Goal: Task Accomplishment & Management: Manage account settings

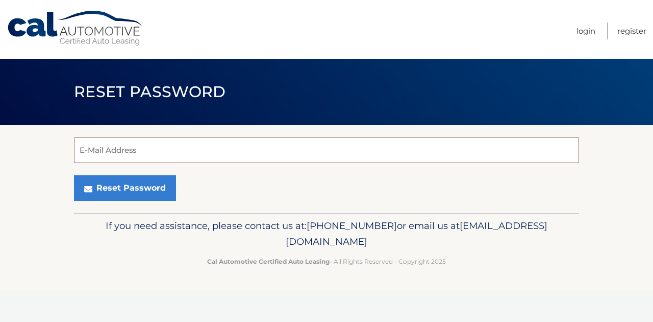
click at [235, 149] on input "E-Mail Address" at bounding box center [326, 150] width 505 height 26
type input "[EMAIL_ADDRESS][DOMAIN_NAME]"
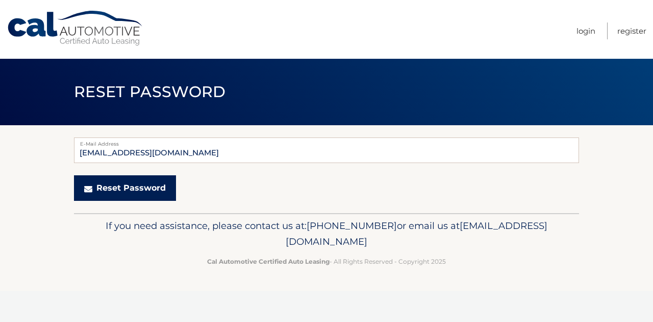
click at [119, 198] on button "Reset Password" at bounding box center [125, 188] width 102 height 26
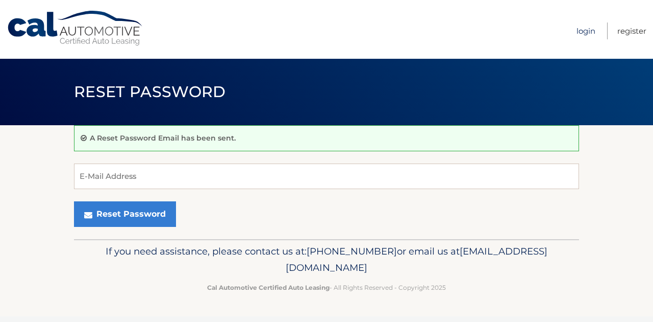
click at [588, 30] on link "Login" at bounding box center [586, 30] width 19 height 17
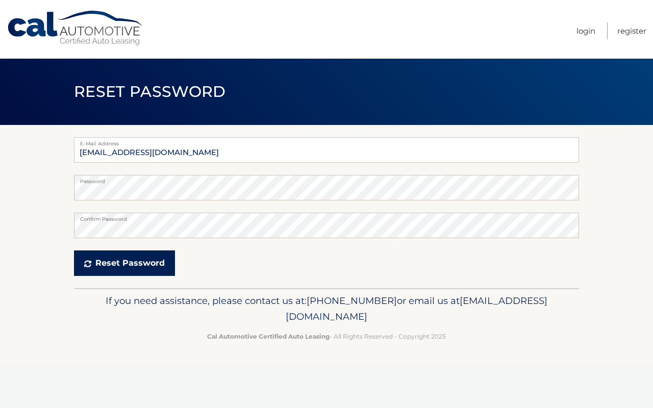
click at [156, 257] on button "Reset Password" at bounding box center [124, 264] width 101 height 26
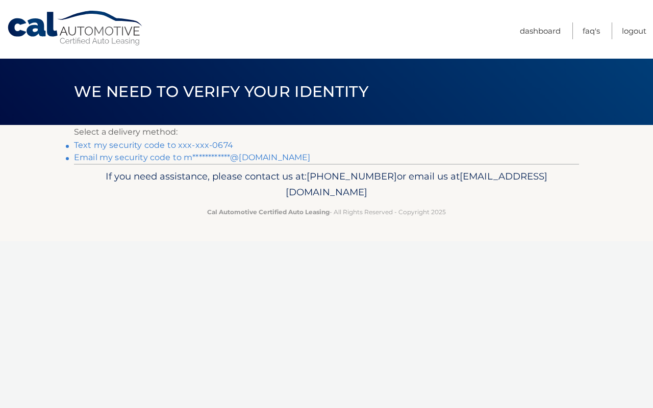
click at [118, 143] on link "Text my security code to xxx-xxx-0674" at bounding box center [153, 145] width 159 height 10
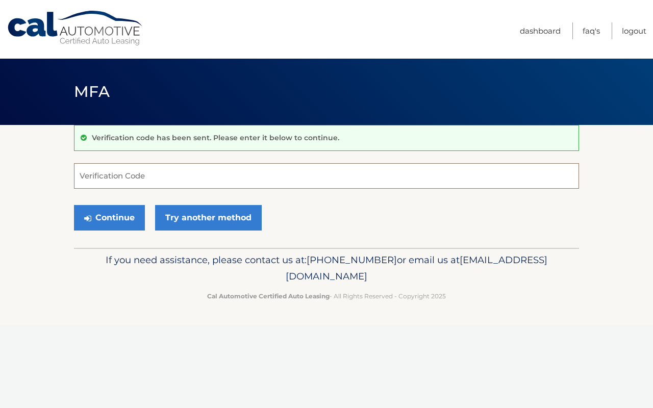
click at [145, 178] on input "Verification Code" at bounding box center [326, 176] width 505 height 26
type input "863449"
click at [135, 220] on button "Continue" at bounding box center [109, 218] width 71 height 26
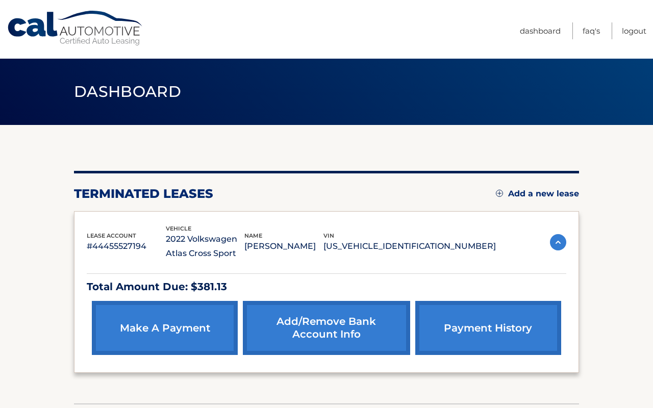
click at [528, 190] on link "Add a new lease" at bounding box center [537, 194] width 83 height 10
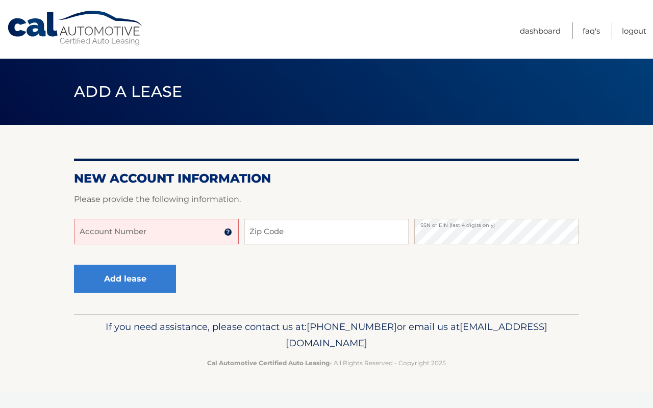
click at [330, 231] on input "Zip Code" at bounding box center [326, 232] width 165 height 26
type input "32118"
click at [158, 226] on input "Account Number" at bounding box center [156, 232] width 165 height 26
click at [140, 238] on input "44455976013" at bounding box center [156, 232] width 165 height 26
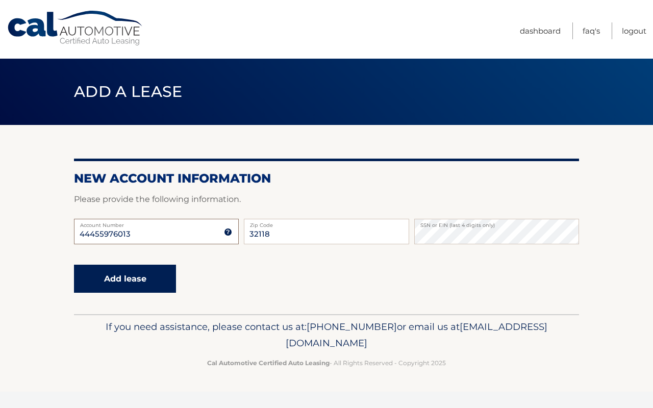
type input "44455976013"
click at [133, 285] on button "Add lease" at bounding box center [125, 279] width 102 height 28
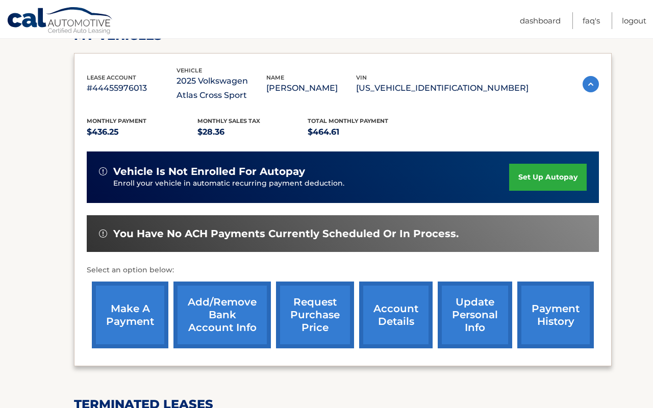
scroll to position [157, 0]
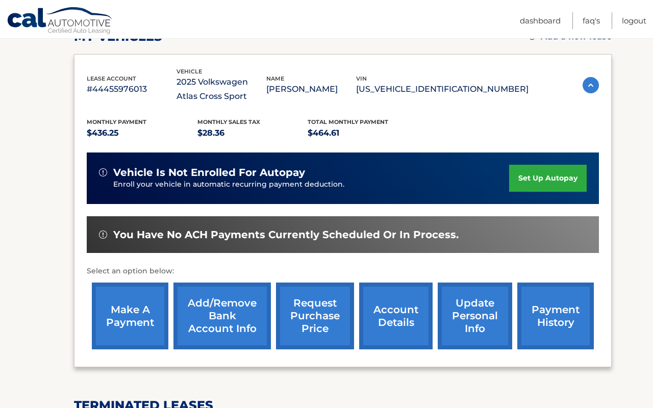
click at [547, 182] on link "set up autopay" at bounding box center [548, 178] width 78 height 27
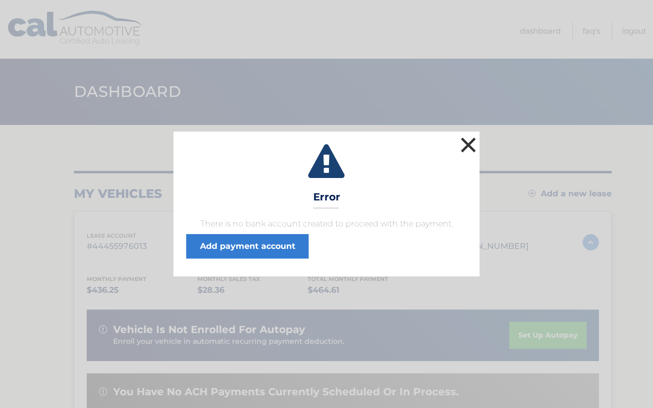
click at [470, 143] on button "×" at bounding box center [468, 145] width 20 height 20
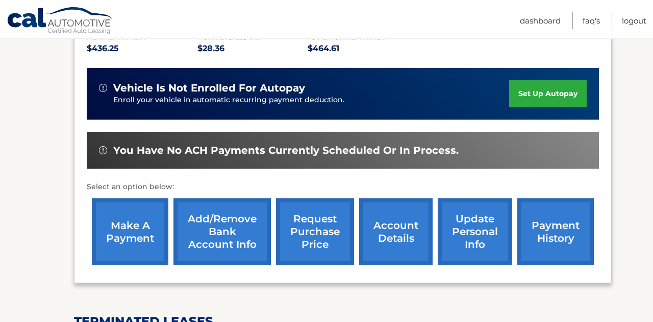
scroll to position [244, 0]
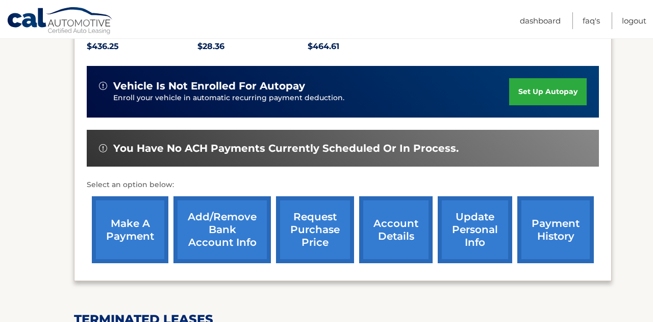
click at [386, 236] on link "account details" at bounding box center [396, 229] width 74 height 67
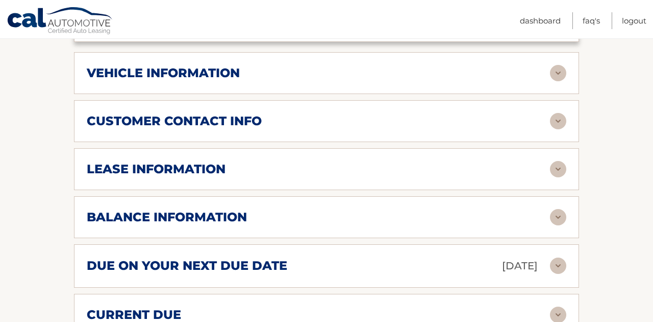
scroll to position [497, 0]
click at [386, 231] on div "balance information Payments Received 1 Payments Remaining 38 Next Payment will…" at bounding box center [326, 217] width 505 height 42
click at [553, 211] on img at bounding box center [558, 216] width 16 height 16
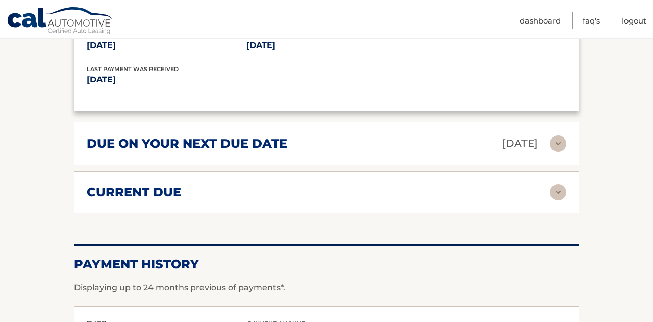
scroll to position [741, 0]
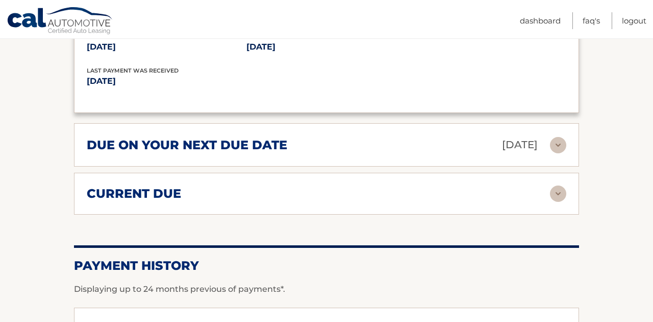
click at [563, 188] on img at bounding box center [558, 193] width 16 height 16
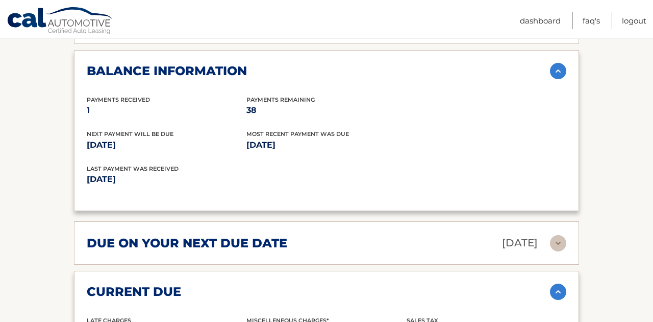
scroll to position [637, 0]
